Goal: Use online tool/utility: Use online tool/utility

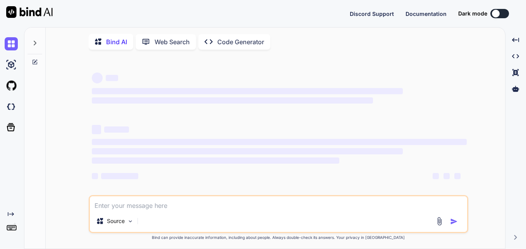
type textarea "<div style={{ position: 'relative' }}> <Button ref={buttonRef} onClick={toggleD…"
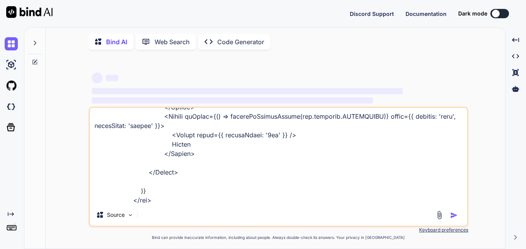
type textarea "x"
type textarea "<div style={{ position: 'relative' }}> <Button ref={buttonRef} onClick={toggleD…"
type textarea "x"
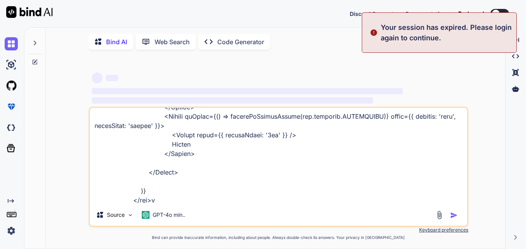
type textarea "<div style={{ position: 'relative' }}> <Button ref={buttonRef} onClick={toggleD…"
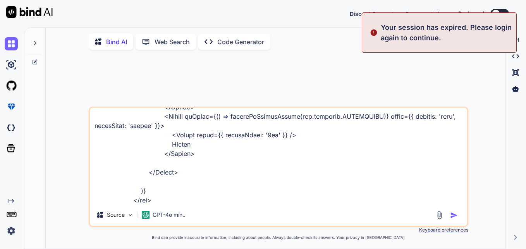
type textarea "x"
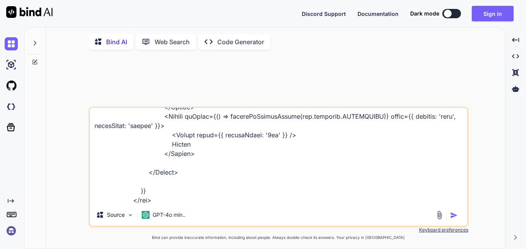
type textarea "<div style={{ position: 'relative' }}> <Button ref={buttonRef} onClick={toggleD…"
type textarea "x"
type textarea "<div style={{ position: 'relative' }}> <Button ref={buttonRef} onClick={toggleD…"
type textarea "x"
type textarea "<div style={{ position: 'relative' }}> <Button ref={buttonRef} onClick={toggleD…"
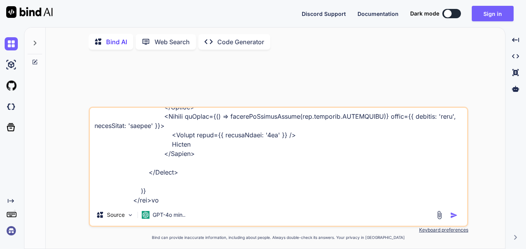
type textarea "x"
type textarea "<div style={{ position: 'relative' }}> <Button ref={buttonRef} onClick={toggleD…"
type textarea "x"
type textarea "<div style={{ position: 'relative' }}> <Button ref={buttonRef} onClick={toggleD…"
type textarea "x"
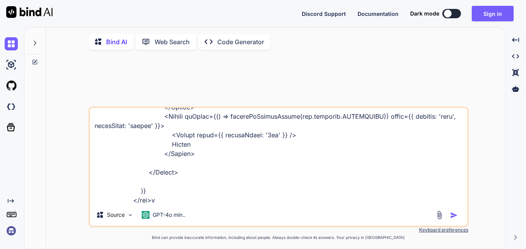
type textarea "<div style={{ position: 'relative' }}> <Button ref={buttonRef} onClick={toggleD…"
type textarea "x"
type textarea "<div style={{ position: 'relative' }}> <Button ref={buttonRef} onClick={toggleD…"
type textarea "x"
type textarea "<div style={{ position: 'relative' }}> <Button ref={buttonRef} onClick={toggleD…"
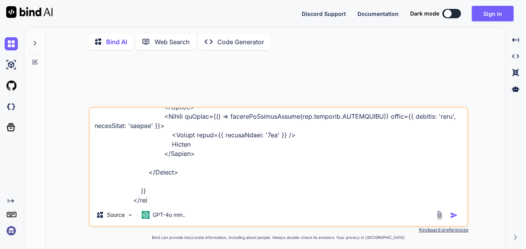
type textarea "x"
type textarea "<div style={{ position: 'relative' }}> <Button ref={buttonRef} onClick={toggleD…"
type textarea "x"
type textarea "<div style={{ position: 'relative' }}> <Button ref={buttonRef} onClick={toggleD…"
type textarea "x"
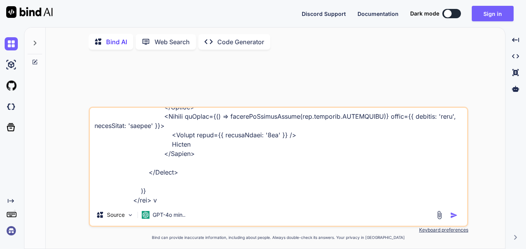
type textarea "<div style={{ position: 'relative' }}> <Button ref={buttonRef} onClick={toggleD…"
type textarea "x"
type textarea "<div style={{ position: 'relative' }}> <Button ref={buttonRef} onClick={toggleD…"
type textarea "x"
type textarea "<div style={{ position: 'relative' }}> <Button ref={buttonRef} onClick={toggleD…"
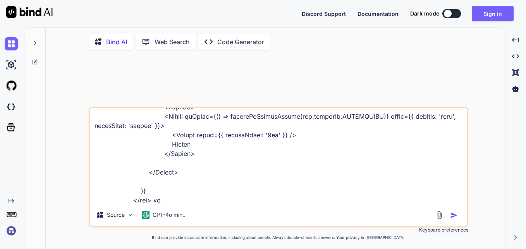
type textarea "x"
type textarea "<div style={{ position: 'relative' }}> <Button ref={buttonRef} onClick={toggleD…"
type textarea "x"
type textarea "<div style={{ position: 'relative' }}> <Button ref={buttonRef} onClick={toggleD…"
type textarea "x"
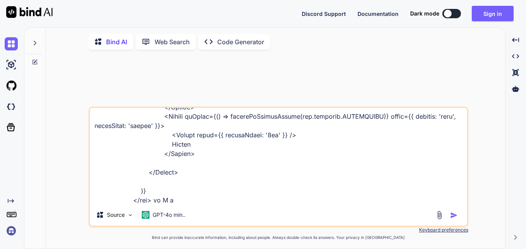
type textarea "<div style={{ position: 'relative' }}> <Button ref={buttonRef} onClick={toggleD…"
type textarea "x"
type textarea "<div style={{ position: 'relative' }}> <Button ref={buttonRef} onClick={toggleD…"
type textarea "x"
type textarea "<div style={{ position: 'relative' }}> <Button ref={buttonRef} onClick={toggleD…"
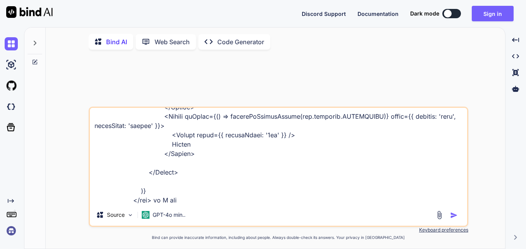
type textarea "x"
type textarea "<div style={{ position: 'relative' }}> <Button ref={buttonRef} onClick={toggleD…"
type textarea "x"
type textarea "<div style={{ position: 'relative' }}> <Button ref={buttonRef} onClick={toggleD…"
type textarea "x"
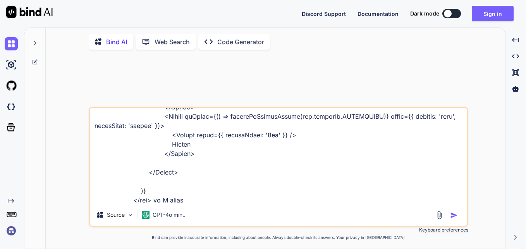
type textarea "<div style={{ position: 'relative' }}> <Button ref={buttonRef} onClick={toggleD…"
type textarea "x"
type textarea "<div style={{ position: 'relative' }}> <Button ref={buttonRef} onClick={toggleD…"
type textarea "x"
type textarea "<div style={{ position: 'relative' }}> <Button ref={buttonRef} onClick={toggleD…"
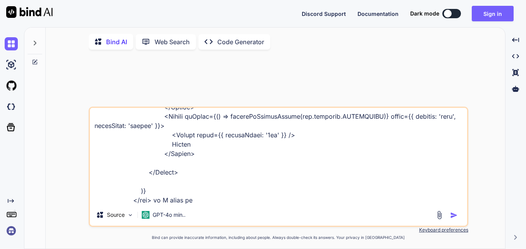
type textarea "x"
type textarea "<div style={{ position: 'relative' }}> <Button ref={buttonRef} onClick={toggleD…"
type textarea "x"
paste textarea "<MoreHorizOutlinedIcon />"
type textarea "<div style={{ position: 'relative' }}> <Button ref={buttonRef} onClick={toggleD…"
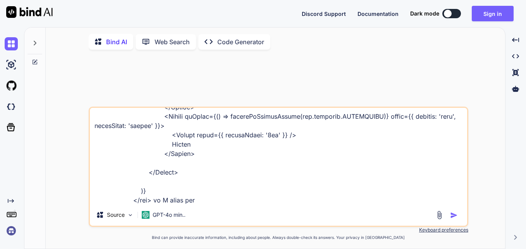
type textarea "x"
type textarea "<div style={{ position: 'relative' }}> <Button ref={buttonRef} onClick={toggleD…"
type textarea "x"
type textarea "<div style={{ position: 'relative' }}> <Button ref={buttonRef} onClick={toggleD…"
type textarea "x"
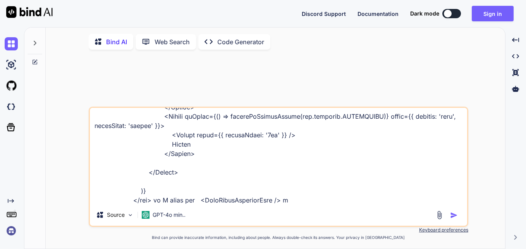
type textarea "<div style={{ position: 'relative' }}> <Button ref={buttonRef} onClick={toggleD…"
type textarea "x"
type textarea "<div style={{ position: 'relative' }}> <Button ref={buttonRef} onClick={toggleD…"
type textarea "x"
type textarea "<div style={{ position: 'relative' }}> <Button ref={buttonRef} onClick={toggleD…"
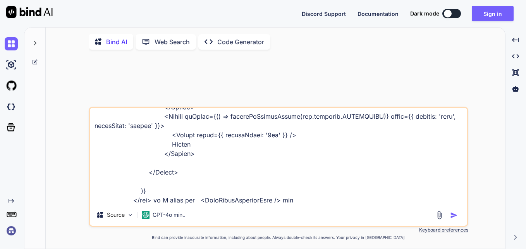
type textarea "x"
type textarea "<div style={{ position: 'relative' }}> <Button ref={buttonRef} onClick={toggleD…"
type textarea "x"
type textarea "<div style={{ position: 'relative' }}> <Button ref={buttonRef} onClick={toggleD…"
type textarea "x"
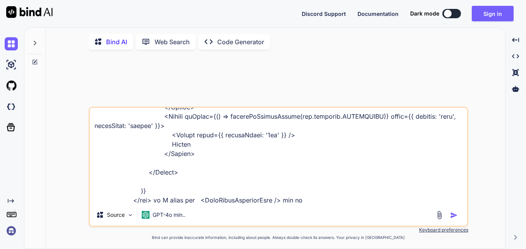
type textarea "<div style={{ position: 'relative' }}> <Button ref={buttonRef} onClick={toggleD…"
type textarea "x"
type textarea "<div style={{ position: 'relative' }}> <Button ref={buttonRef} onClick={toggleD…"
type textarea "x"
type textarea "<div style={{ position: 'relative' }}> <Button ref={buttonRef} onClick={toggleD…"
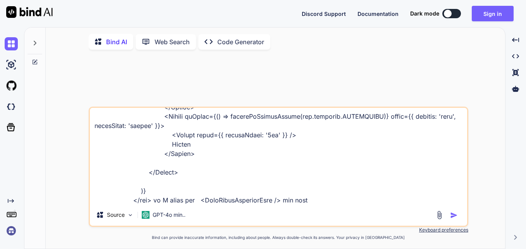
type textarea "x"
type textarea "<div style={{ position: 'relative' }}> <Button ref={buttonRef} onClick={toggleD…"
type textarea "x"
type textarea "<div style={{ position: 'relative' }}> <Button ref={buttonRef} onClick={toggleD…"
type textarea "x"
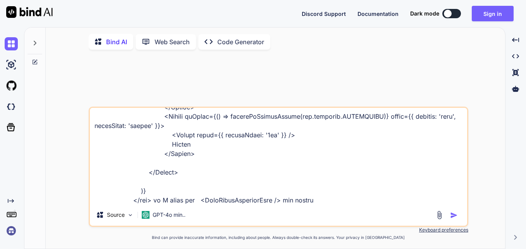
type textarea "<div style={{ position: 'relative' }}> <Button ref={buttonRef} onClick={toggleD…"
type textarea "x"
type textarea "<div style={{ position: 'relative' }}> <Button ref={buttonRef} onClick={toggleD…"
type textarea "x"
type textarea "<div style={{ position: 'relative' }}> <Button ref={buttonRef} onClick={toggleD…"
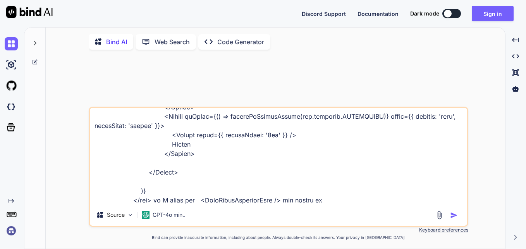
type textarea "x"
type textarea "<div style={{ position: 'relative' }}> <Button ref={buttonRef} onClick={toggleD…"
type textarea "x"
type textarea "<div style={{ position: 'relative' }}> <Button ref={buttonRef} onClick={toggleD…"
type textarea "x"
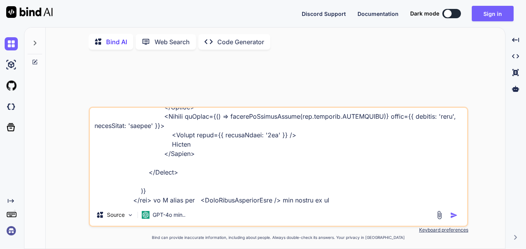
type textarea "<div style={{ position: 'relative' }}> <Button ref={buttonRef} onClick={toggleD…"
type textarea "x"
type textarea "<div style={{ position: 'relative' }}> <Button ref={buttonRef} onClick={toggleD…"
type textarea "x"
type textarea "<div style={{ position: 'relative' }}> <Button ref={buttonRef} onClick={toggleD…"
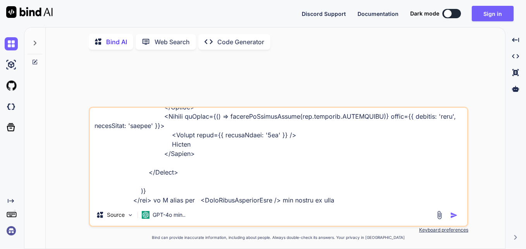
type textarea "x"
type textarea "<div style={{ position: 'relative' }}> <Button ref={buttonRef} onClick={toggleD…"
type textarea "x"
type textarea "<div style={{ position: 'relative' }}> <Button ref={buttonRef} onClick={toggleD…"
type textarea "x"
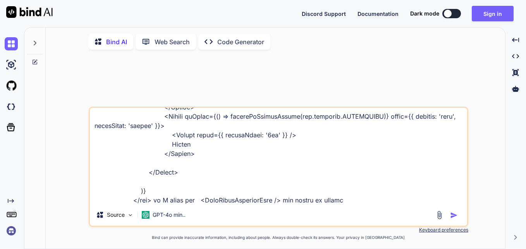
type textarea "<div style={{ position: 'relative' }}> <Button ref={buttonRef} onClick={toggleD…"
type textarea "x"
type textarea "<div style={{ position: 'relative' }}> <Button ref={buttonRef} onClick={toggleD…"
type textarea "x"
type textarea "<div style={{ position: 'relative' }}> <Button ref={buttonRef} onClick={toggleD…"
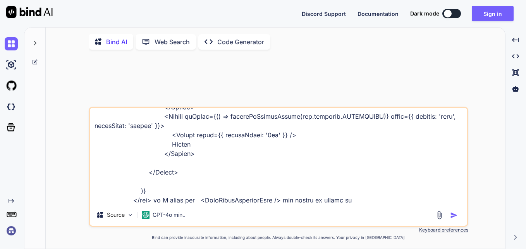
type textarea "x"
type textarea "<div style={{ position: 'relative' }}> <Button ref={buttonRef} onClick={toggleD…"
type textarea "x"
type textarea "<div style={{ position: 'relative' }}> <Button ref={buttonRef} onClick={toggleD…"
type textarea "x"
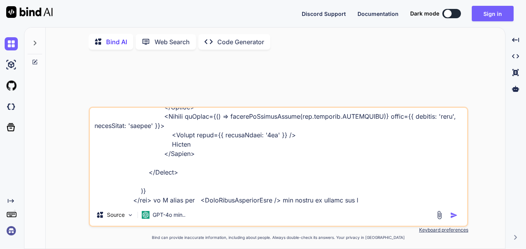
type textarea "<div style={{ position: 'relative' }}> <Button ref={buttonRef} onClick={toggleD…"
type textarea "x"
type textarea "<div style={{ position: 'relative' }}> <Button ref={buttonRef} onClick={toggleD…"
type textarea "x"
type textarea "<div style={{ position: 'relative' }}> <Button ref={buttonRef} onClick={toggleD…"
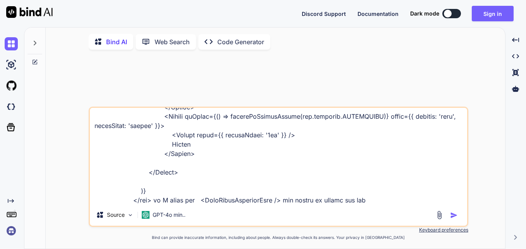
type textarea "x"
type textarea "<div style={{ position: 'relative' }}> <Button ref={buttonRef} onClick={toggleD…"
type textarea "x"
type textarea "<div style={{ position: 'relative' }}> <Button ref={buttonRef} onClick={toggleD…"
type textarea "x"
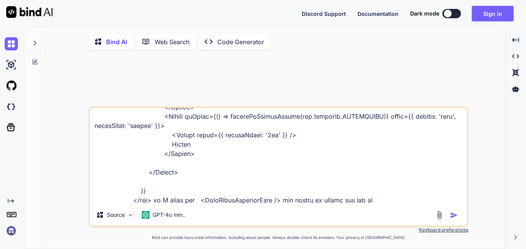
type textarea "<div style={{ position: 'relative' }}> <Button ref={buttonRef} onClick={toggleD…"
type textarea "x"
type textarea "<div style={{ position: 'relative' }}> <Button ref={buttonRef} onClick={toggleD…"
type textarea "x"
type textarea "<div style={{ position: 'relative' }}> <Button ref={buttonRef} onClick={toggleD…"
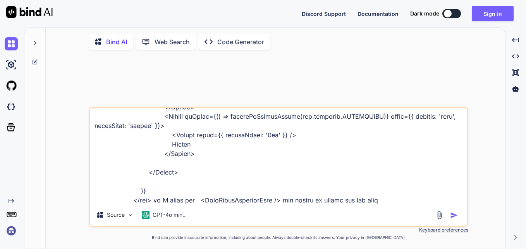
type textarea "x"
type textarea "<div style={{ position: 'relative' }}> <Button ref={buttonRef} onClick={toggleD…"
type textarea "x"
type textarea "<div style={{ position: 'relative' }}> <Button ref={buttonRef} onClick={toggleD…"
type textarea "x"
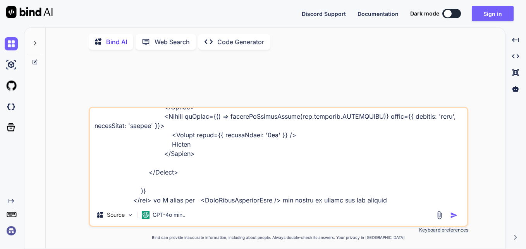
type textarea "<div style={{ position: 'relative' }}> <Button ref={buttonRef} onClick={toggleD…"
type textarea "x"
type textarea "<div style={{ position: 'relative' }}> <Button ref={buttonRef} onClick={toggleD…"
type textarea "x"
type textarea "<div style={{ position: 'relative' }}> <Button ref={buttonRef} onClick={toggleD…"
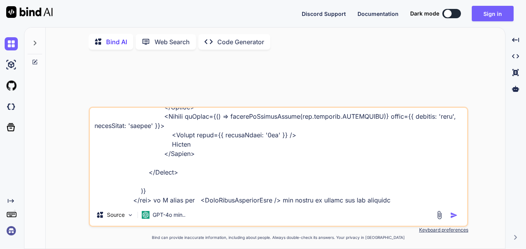
type textarea "x"
type textarea "<div style={{ position: 'relative' }}> <Button ref={buttonRef} onClick={toggleD…"
type textarea "x"
type textarea "<div style={{ position: 'relative' }}> <Button ref={buttonRef} onClick={toggleD…"
type textarea "x"
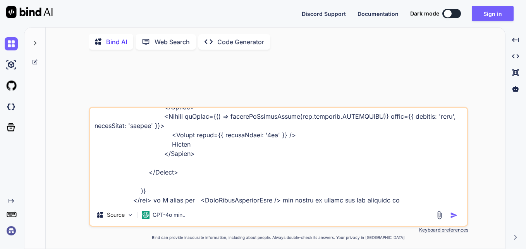
type textarea "<div style={{ position: 'relative' }}> <Button ref={buttonRef} onClick={toggleD…"
type textarea "x"
type textarea "<div style={{ position: 'relative' }}> <Button ref={buttonRef} onClick={toggleD…"
type textarea "x"
type textarea "<div style={{ position: 'relative' }}> <Button ref={buttonRef} onClick={toggleD…"
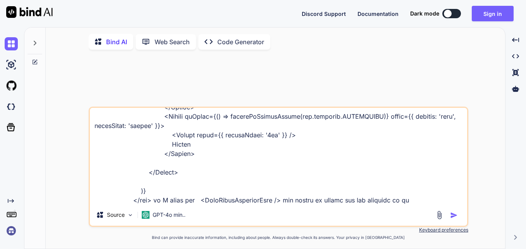
type textarea "x"
type textarea "<div style={{ position: 'relative' }}> <Button ref={buttonRef} onClick={toggleD…"
type textarea "x"
type textarea "<div style={{ position: 'relative' }}> <Button ref={buttonRef} onClick={toggleD…"
type textarea "x"
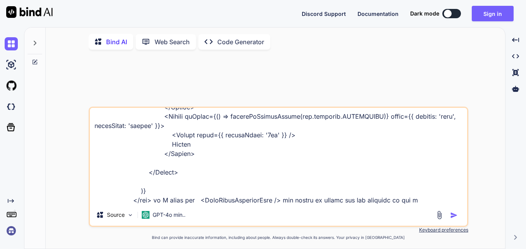
type textarea "<div style={{ position: 'relative' }}> <Button ref={buttonRef} onClick={toggleD…"
type textarea "x"
type textarea "<div style={{ position: 'relative' }}> <Button ref={buttonRef} onClick={toggleD…"
type textarea "x"
type textarea "<div style={{ position: 'relative' }}> <Button ref={buttonRef} onClick={toggleD…"
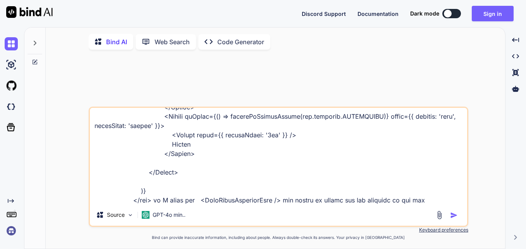
type textarea "x"
type textarea "<div style={{ position: 'relative' }}> <Button ref={buttonRef} onClick={toggleD…"
type textarea "x"
type textarea "<div style={{ position: 'relative' }}> <Button ref={buttonRef} onClick={toggleD…"
type textarea "x"
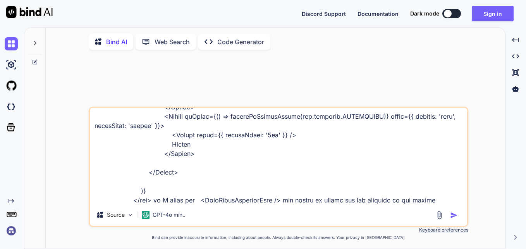
type textarea "<div style={{ position: 'relative' }}> <Button ref={buttonRef} onClick={toggleD…"
type textarea "x"
type textarea "<div style={{ position: 'relative' }}> <Button ref={buttonRef} onClick={toggleD…"
type textarea "x"
type textarea "<div style={{ position: 'relative' }}> <Button ref={buttonRef} onClick={toggleD…"
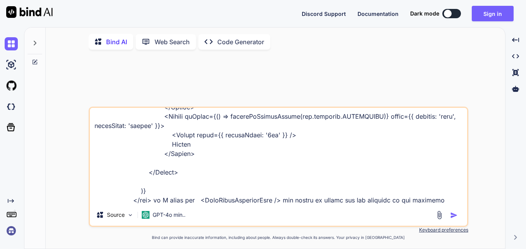
type textarea "x"
type textarea "<div style={{ position: 'relative' }}> <Button ref={buttonRef} onClick={toggleD…"
type textarea "x"
type textarea "<div style={{ position: 'relative' }}> <Button ref={buttonRef} onClick={toggleD…"
type textarea "x"
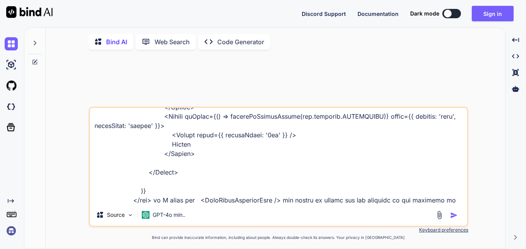
type textarea "<div style={{ position: 'relative' }}> <Button ref={buttonRef} onClick={toggleD…"
type textarea "x"
type textarea "<div style={{ position: 'relative' }}> <Button ref={buttonRef} onClick={toggleD…"
type textarea "x"
type textarea "<div style={{ position: 'relative' }}> <Button ref={buttonRef} onClick={toggleD…"
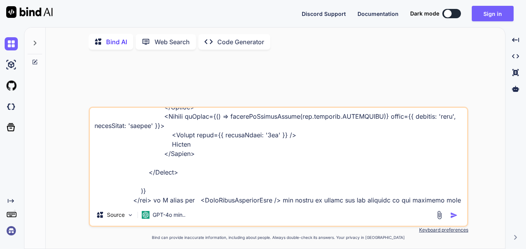
type textarea "x"
type textarea "<div style={{ position: 'relative' }}> <Button ref={buttonRef} onClick={toggleD…"
type textarea "x"
type textarea "<div style={{ position: 'relative' }}> <Button ref={buttonRef} onClick={toggleD…"
type textarea "x"
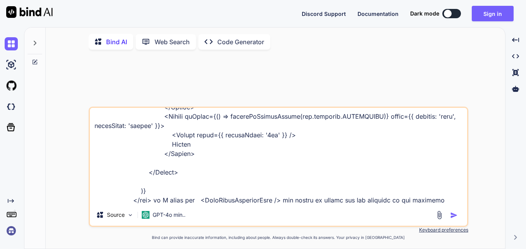
type textarea "<div style={{ position: 'relative' }}> <Button ref={buttonRef} onClick={toggleD…"
type textarea "x"
type textarea "<div style={{ position: 'relative' }}> <Button ref={buttonRef} onClick={toggleD…"
type textarea "x"
type textarea "<div style={{ position: 'relative' }}> <Button ref={buttonRef} onClick={toggleD…"
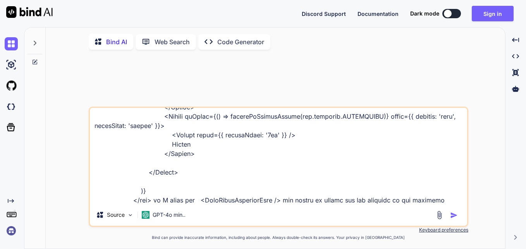
type textarea "x"
type textarea "<div style={{ position: 'relative' }}> <Button ref={buttonRef} onClick={toggleD…"
type textarea "x"
type textarea "<div style={{ position: 'relative' }}> <Button ref={buttonRef} onClick={toggleD…"
type textarea "x"
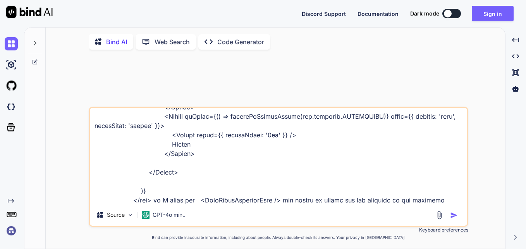
type textarea "<div style={{ position: 'relative' }}> <Button ref={buttonRef} onClick={toggleD…"
type textarea "x"
type textarea "<div style={{ position: 'relative' }}> <Button ref={buttonRef} onClick={toggleD…"
type textarea "x"
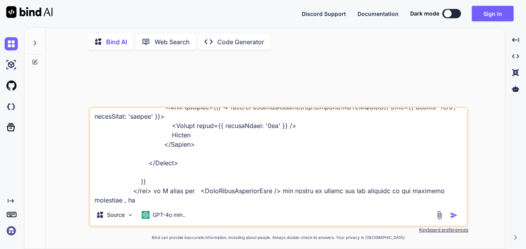
type textarea "<div style={{ position: 'relative' }}> <Button ref={buttonRef} onClick={toggleD…"
type textarea "x"
type textarea "<div style={{ position: 'relative' }}> <Button ref={buttonRef} onClick={toggleD…"
type textarea "x"
type textarea "<div style={{ position: 'relative' }}> <Button ref={buttonRef} onClick={toggleD…"
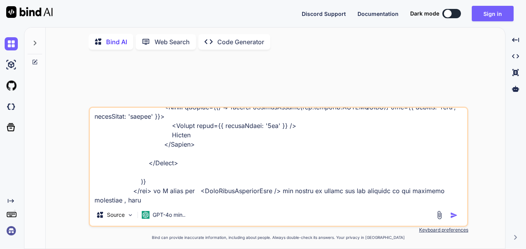
type textarea "x"
click at [227, 195] on textarea at bounding box center [278, 156] width 377 height 96
click at [174, 208] on div "Source GPT-4o min.." at bounding box center [279, 166] width 380 height 120
click at [185, 201] on textarea at bounding box center [278, 156] width 377 height 96
paste textarea "MoreHorizOutlinedIcon"
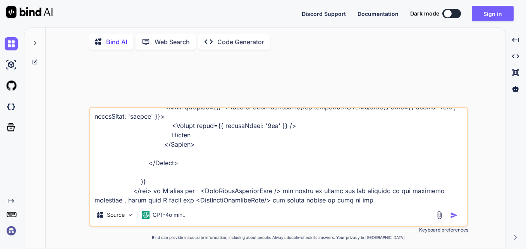
paste textarea "MoreHorizOutlinedIcon"
click at [456, 219] on img "button" at bounding box center [454, 215] width 8 height 8
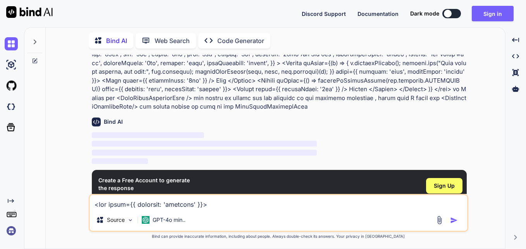
scroll to position [58, 0]
